Goal: Task Accomplishment & Management: Manage account settings

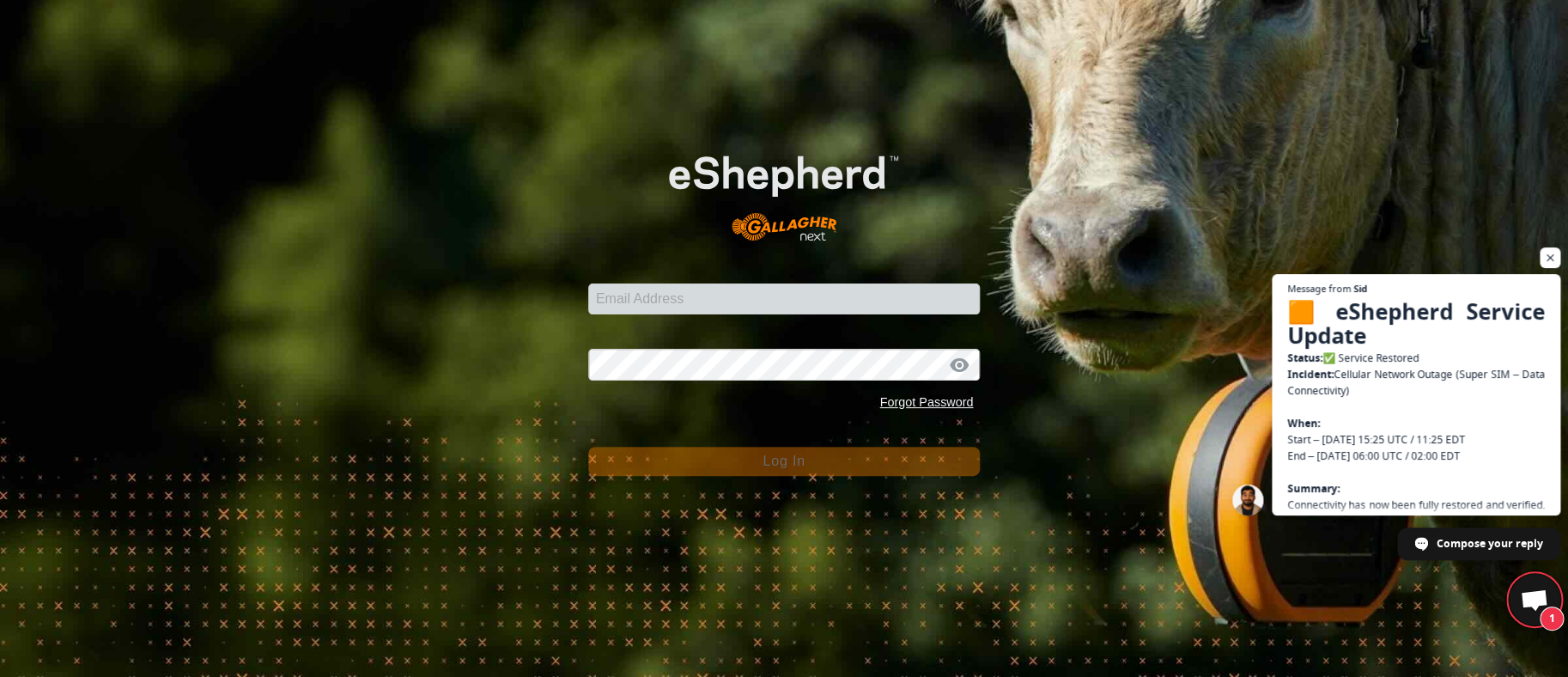
scroll to position [3943, 0]
click at [849, 295] on input "Email Address" at bounding box center [784, 298] width 392 height 31
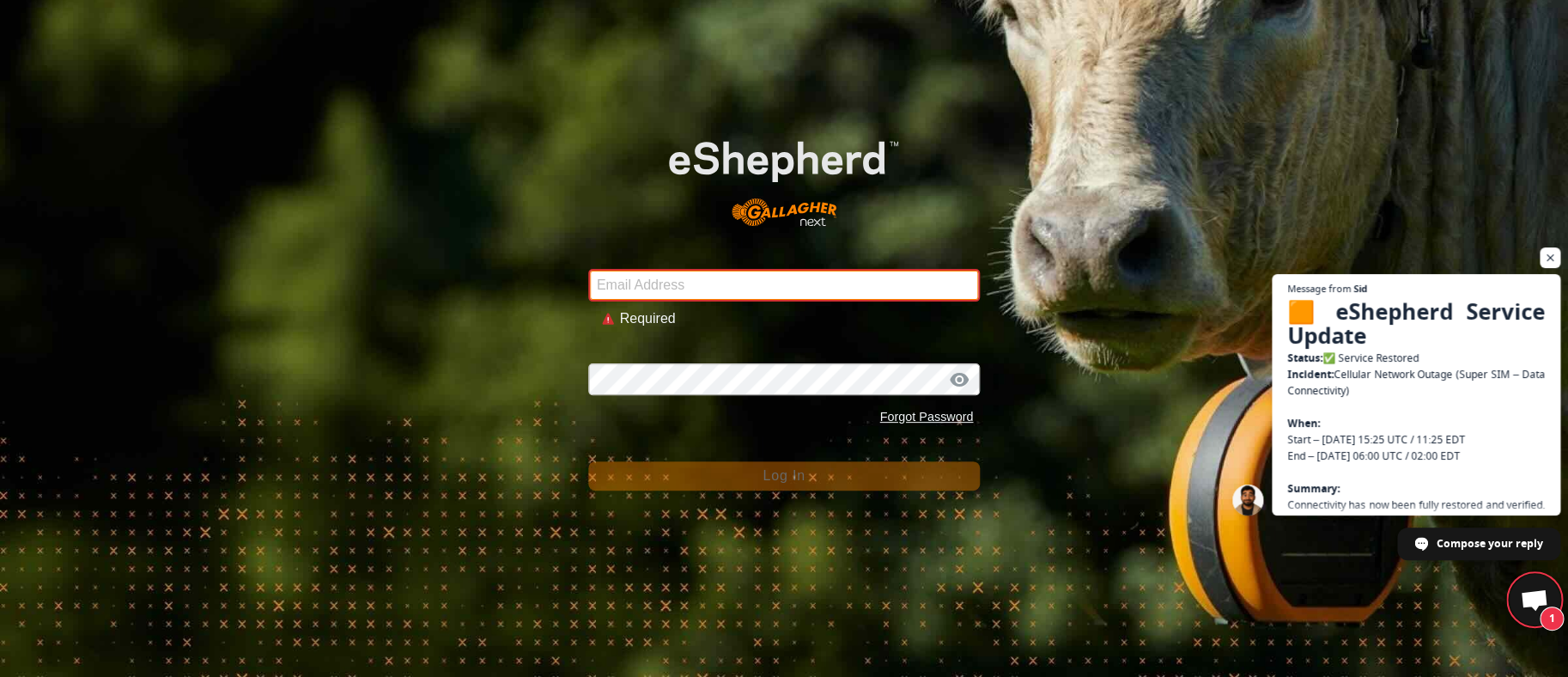
type input "[PERSON_NAME][EMAIL_ADDRESS][DOMAIN_NAME]"
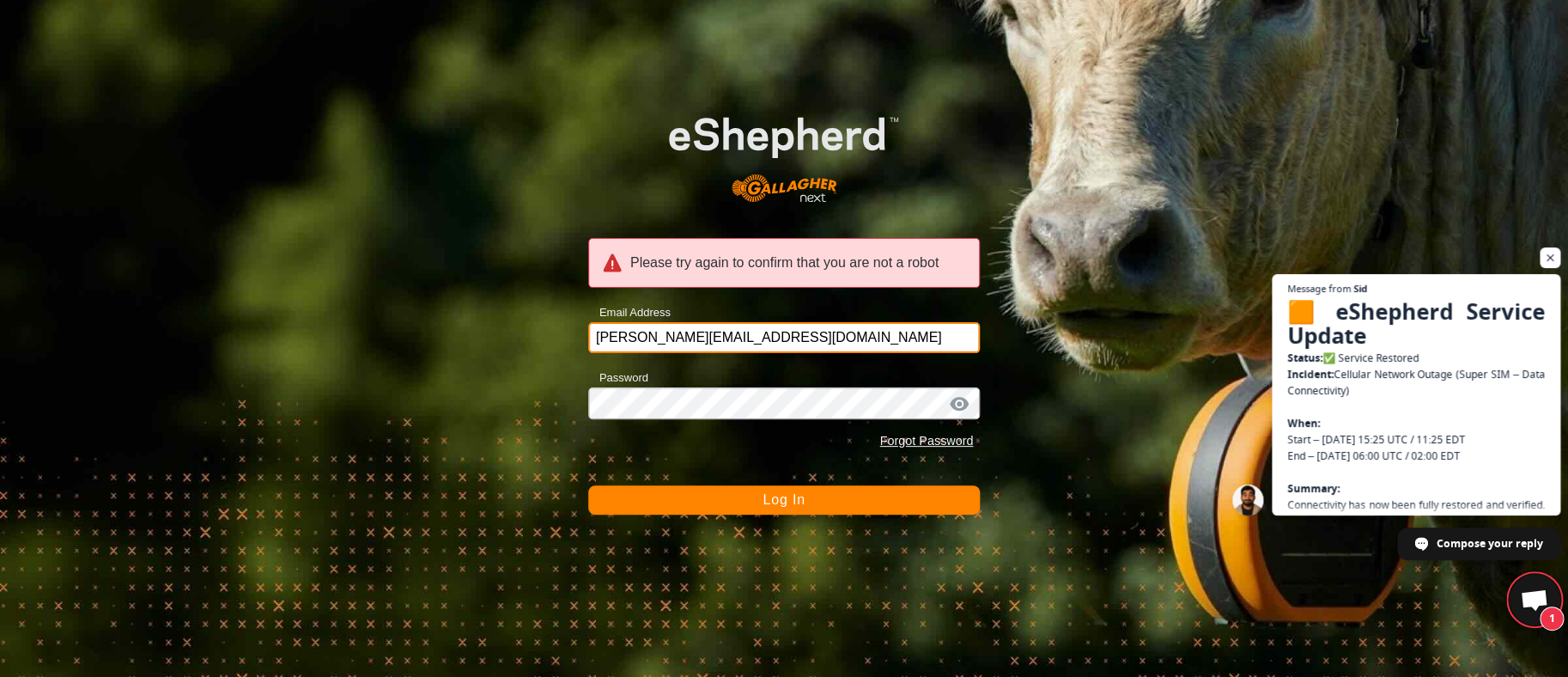
click at [947, 341] on input "[PERSON_NAME][EMAIL_ADDRESS][DOMAIN_NAME]" at bounding box center [784, 337] width 392 height 31
click at [712, 505] on button "Log In" at bounding box center [784, 500] width 392 height 29
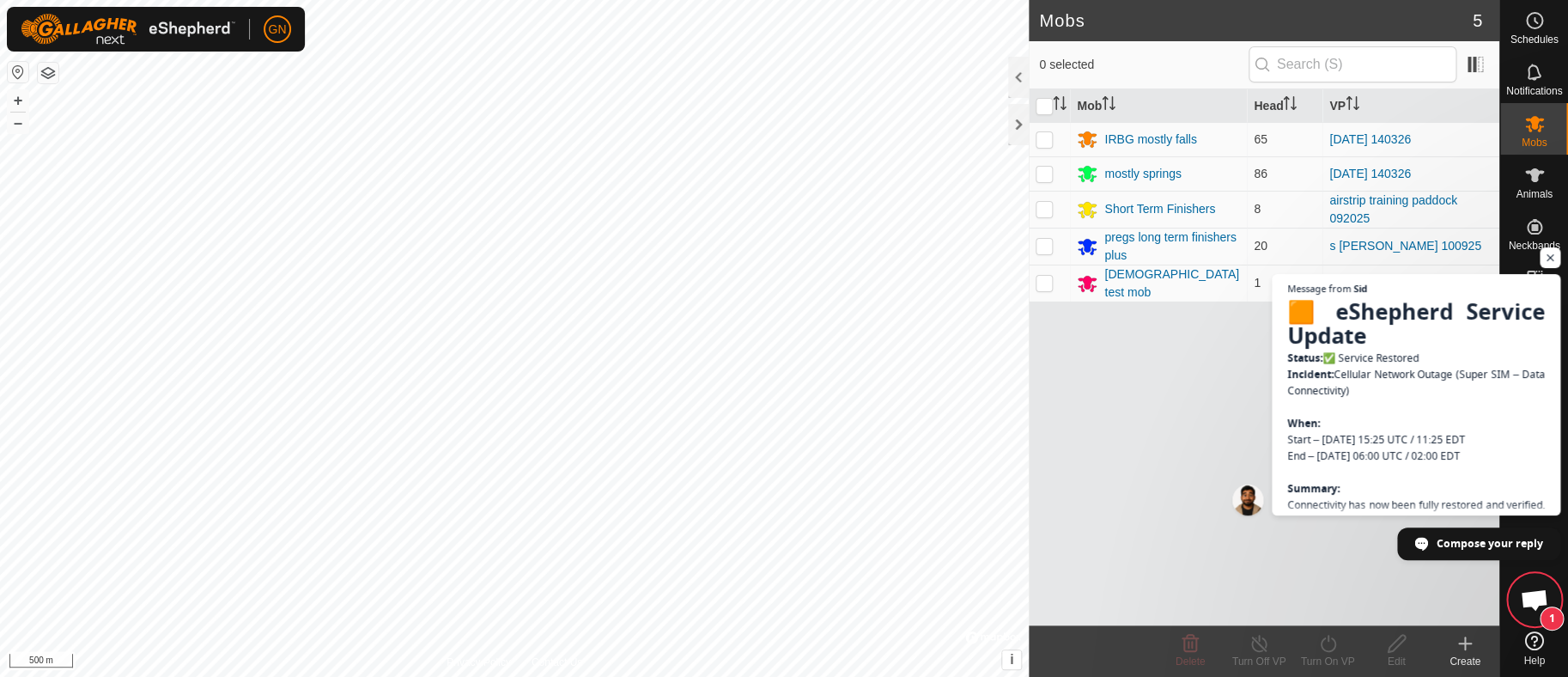
scroll to position [3883, 0]
click at [1016, 125] on div at bounding box center [1018, 125] width 21 height 41
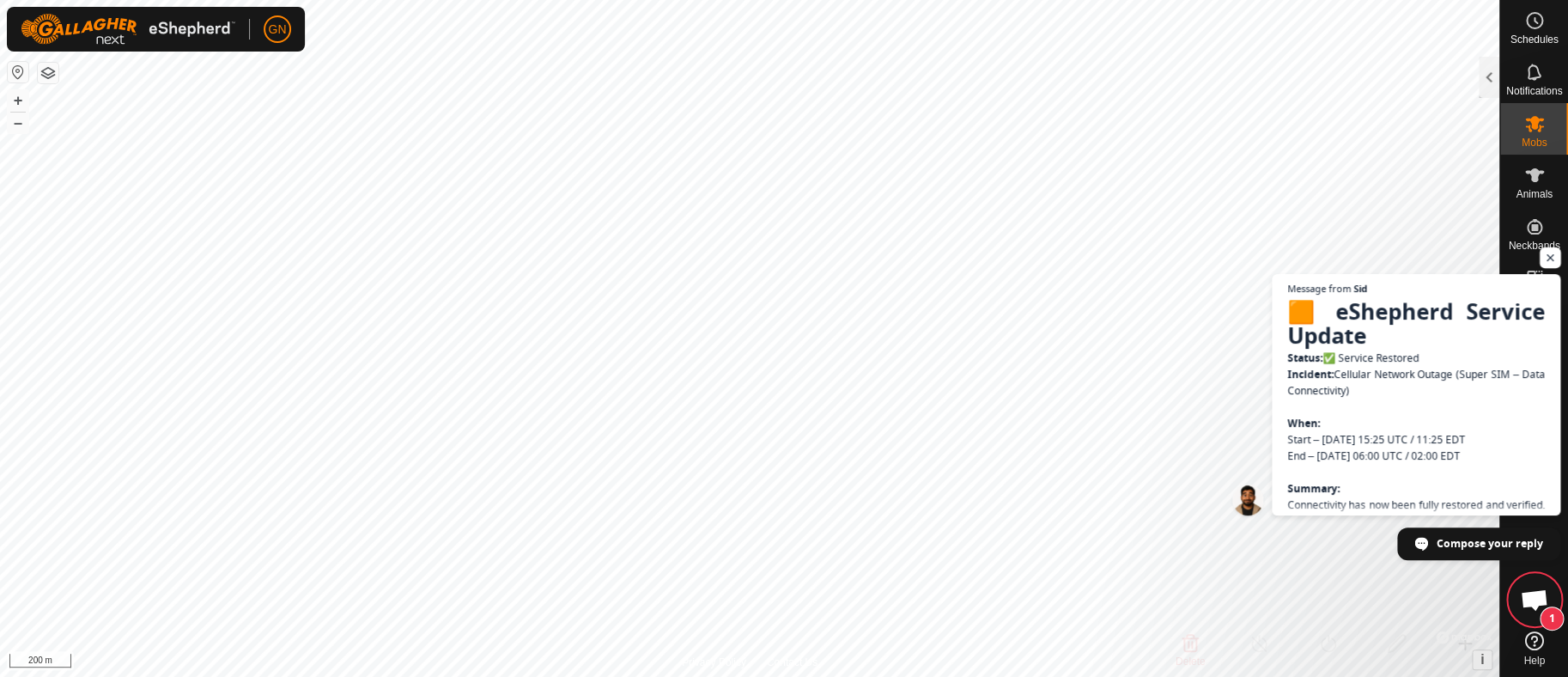
click at [1548, 259] on span "Open chat" at bounding box center [1550, 258] width 22 height 22
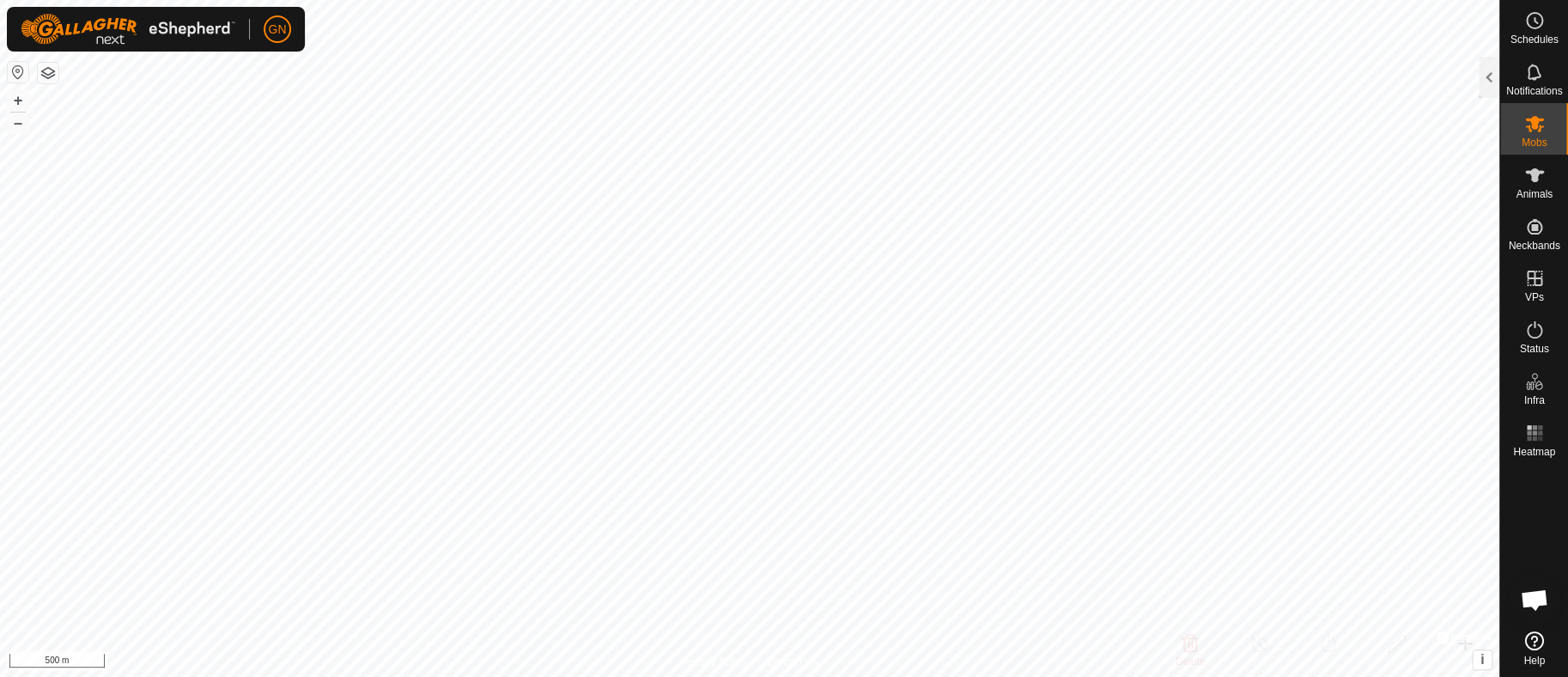
scroll to position [3939, 0]
